Goal: Information Seeking & Learning: Learn about a topic

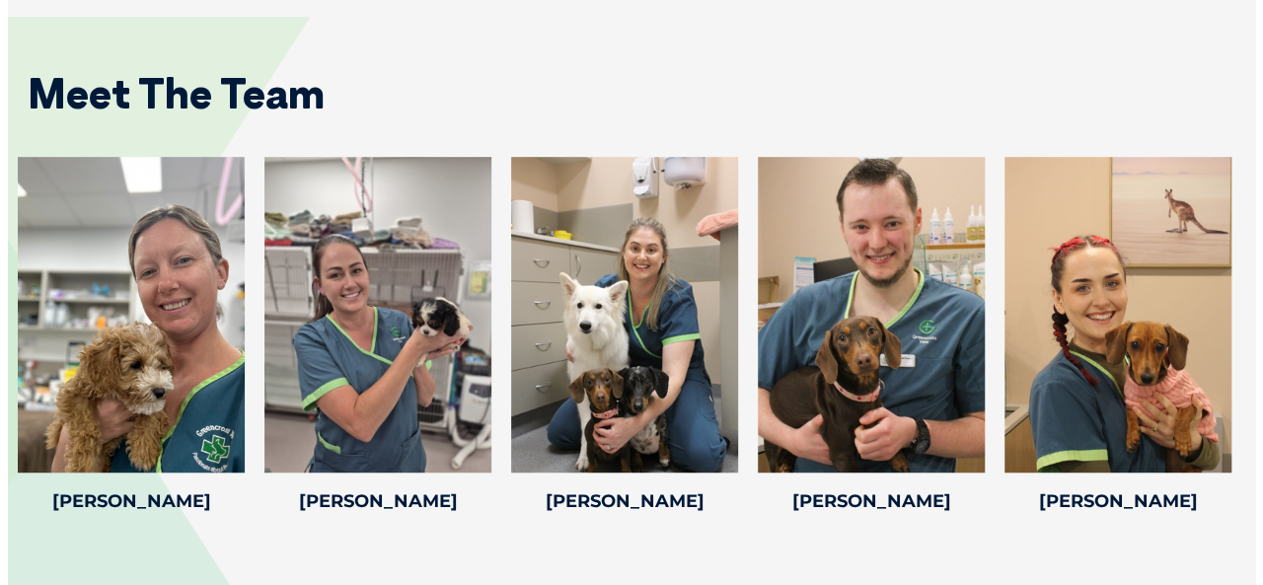
scroll to position [4240, 0]
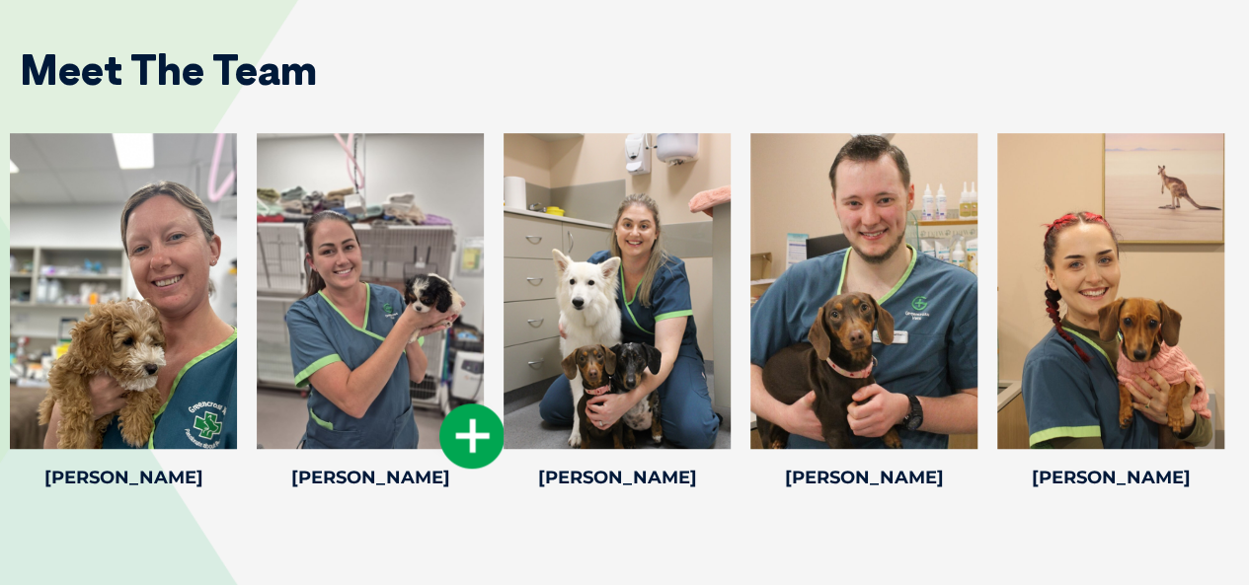
click at [468, 404] on icon at bounding box center [471, 436] width 65 height 65
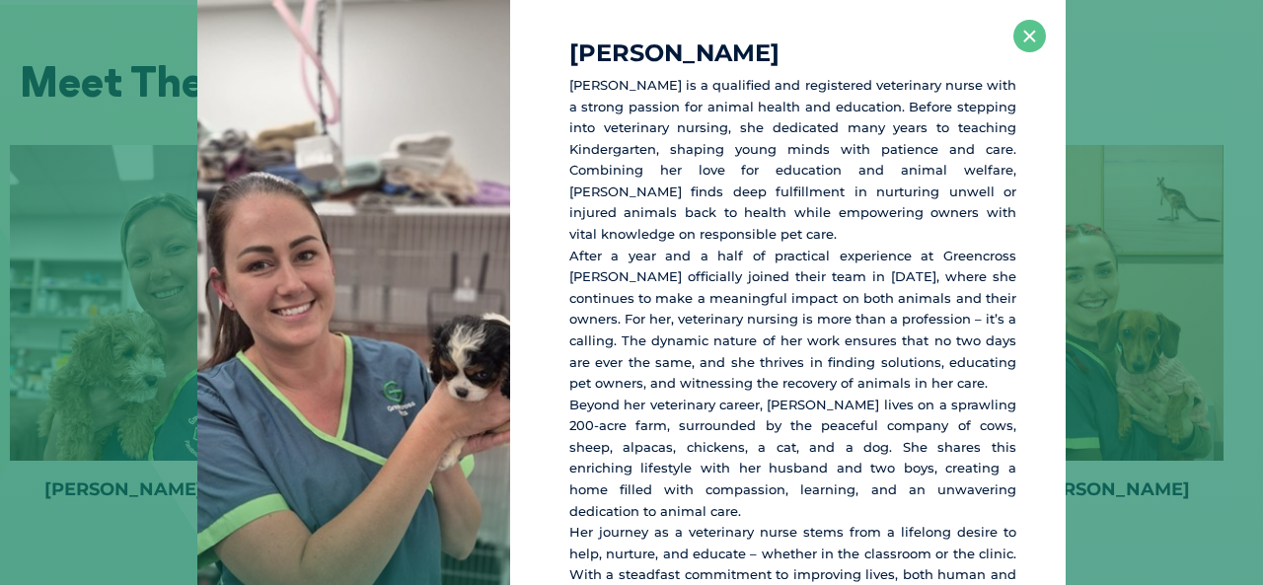
scroll to position [4229, 0]
click at [1016, 38] on button "×" at bounding box center [1030, 36] width 33 height 33
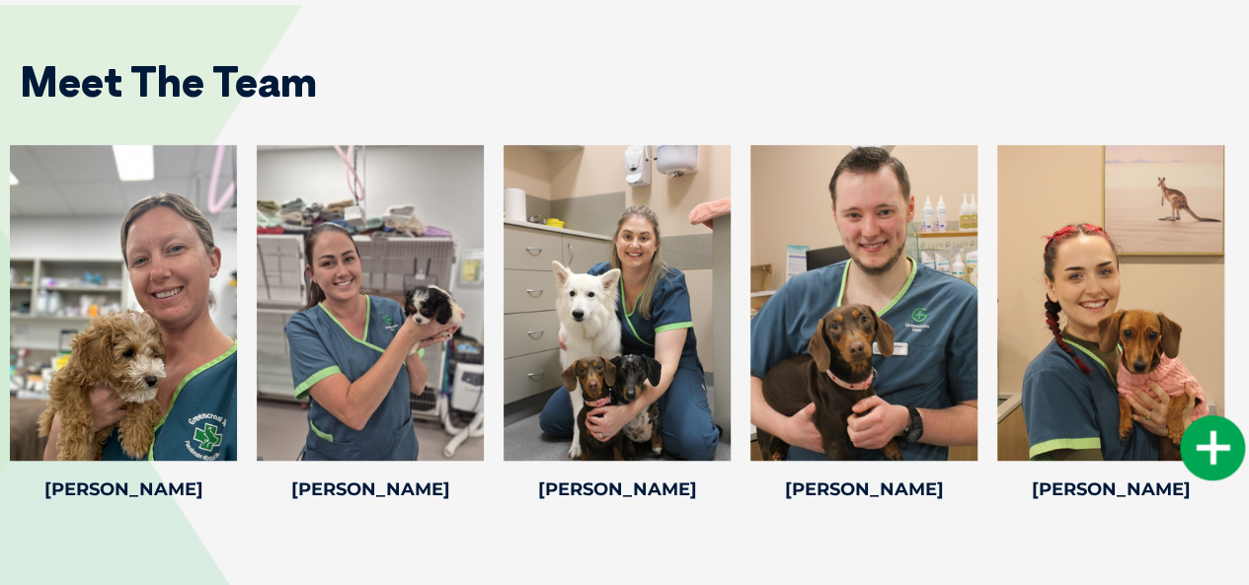
click at [1171, 356] on div at bounding box center [1110, 303] width 227 height 316
click at [1203, 416] on icon at bounding box center [1212, 448] width 65 height 65
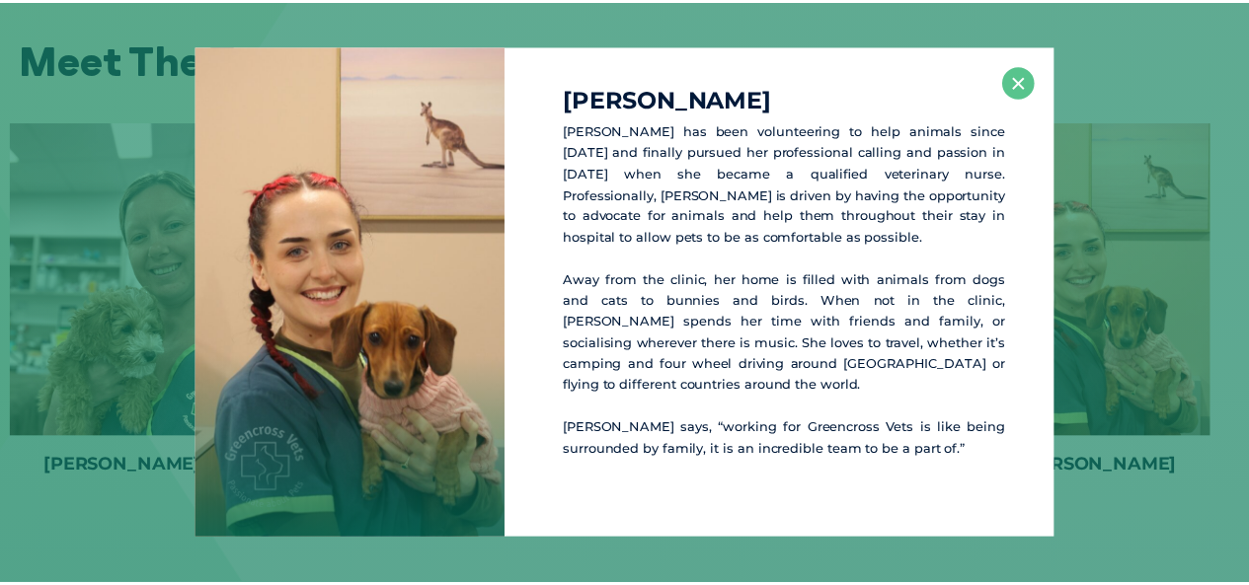
scroll to position [4252, 0]
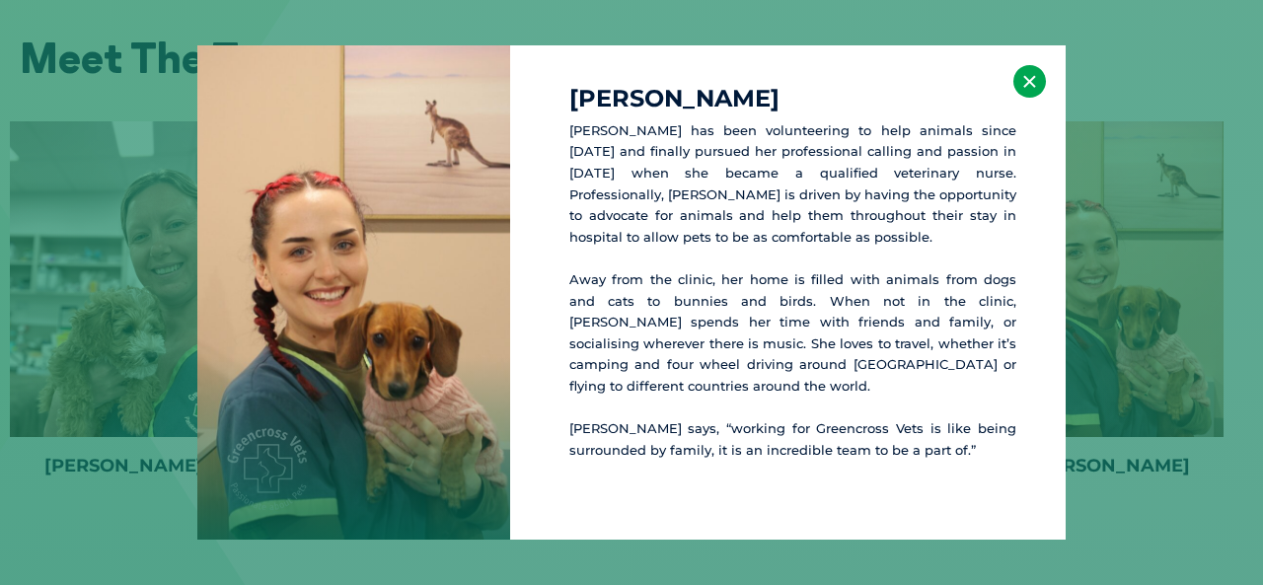
click at [1035, 96] on button "×" at bounding box center [1030, 81] width 33 height 33
